Goal: Information Seeking & Learning: Learn about a topic

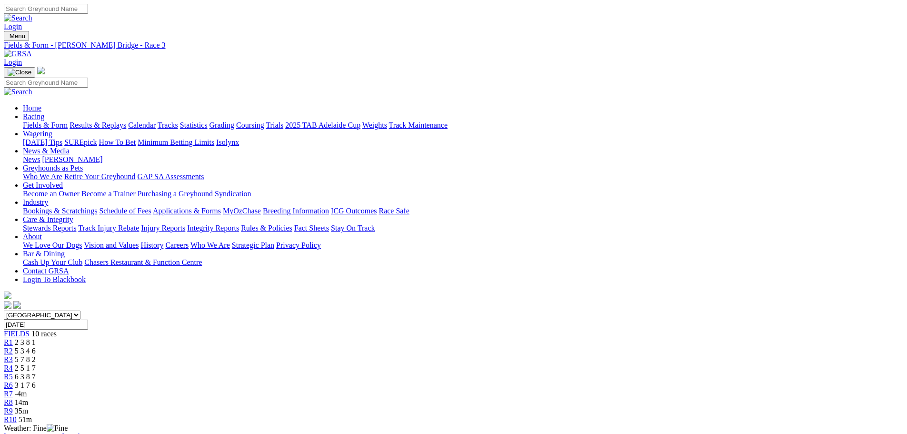
click at [13, 407] on link "R9" at bounding box center [8, 411] width 9 height 8
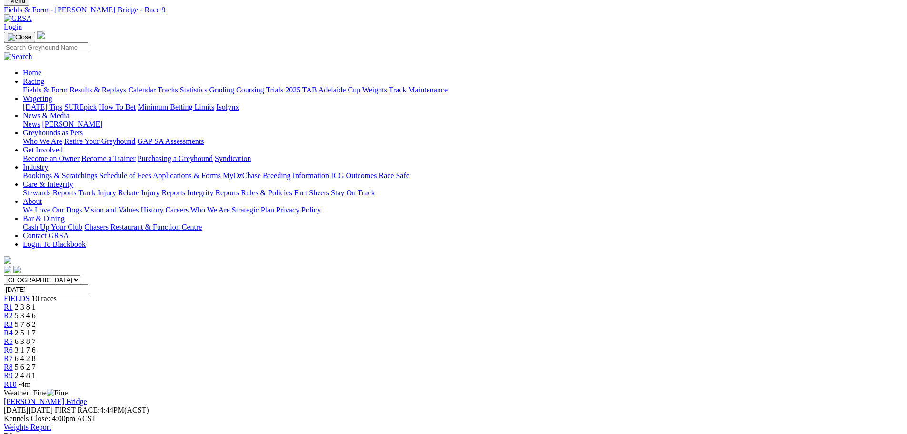
scroll to position [95, 0]
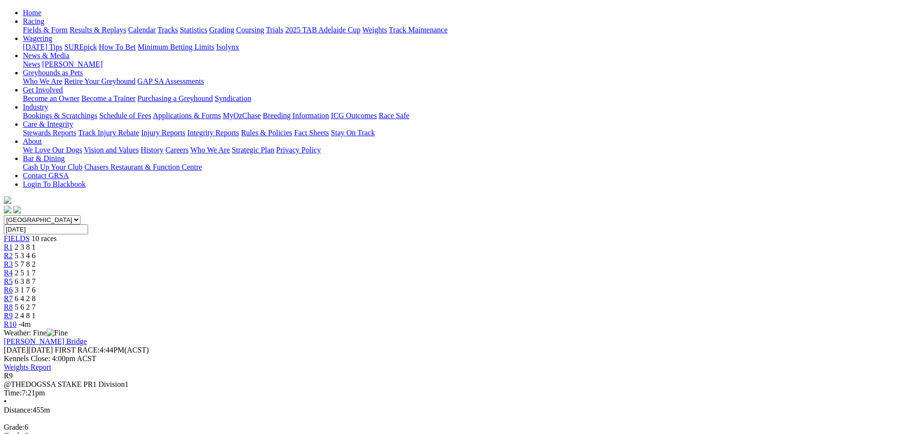
click at [623, 303] on div "R8 5 6 2 7" at bounding box center [453, 307] width 899 height 9
